Goal: Navigation & Orientation: Find specific page/section

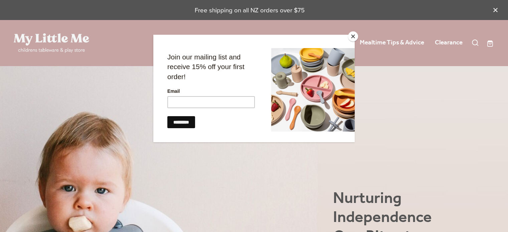
click at [355, 39] on button "Close" at bounding box center [353, 36] width 10 height 10
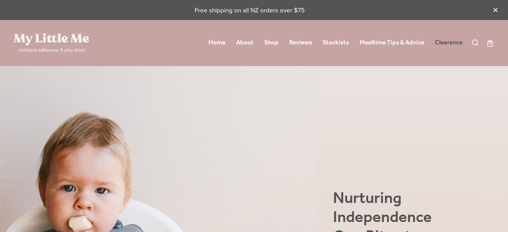
click at [453, 46] on link "Clearance" at bounding box center [449, 43] width 28 height 12
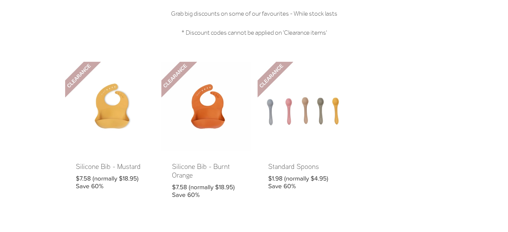
scroll to position [33, 0]
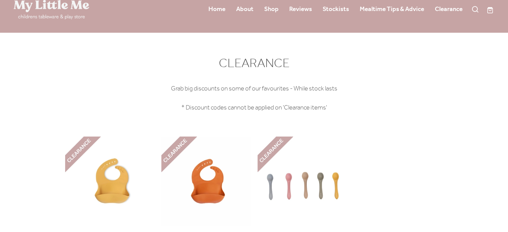
click at [280, 11] on div "Home About Shop Reviews" at bounding box center [290, 10] width 346 height 12
click at [274, 10] on link "Shop" at bounding box center [271, 9] width 14 height 12
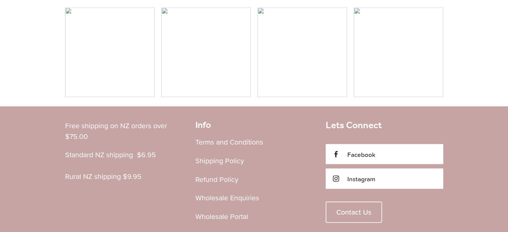
scroll to position [1433, 0]
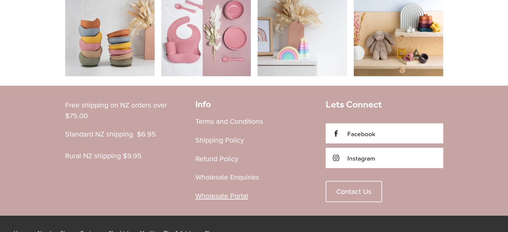
click at [231, 196] on link "Wholesale Portal" at bounding box center [222, 196] width 53 height 10
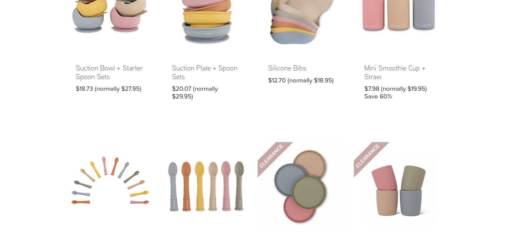
scroll to position [197, 0]
